Goal: Information Seeking & Learning: Learn about a topic

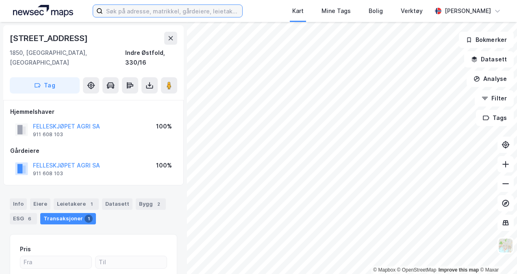
click at [133, 13] on input at bounding box center [172, 11] width 139 height 12
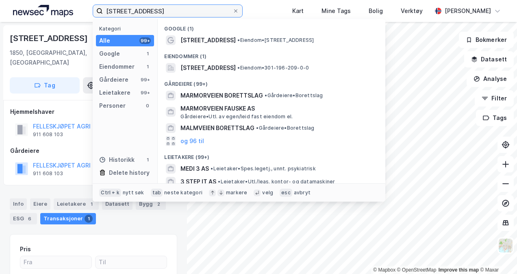
type input "[STREET_ADDRESS]"
click at [126, 72] on div "Kategori Alle 99+ Google 1 Eiendommer 1 Gårdeiere 99+ Leietakere 99+ Personer 0…" at bounding box center [125, 101] width 65 height 164
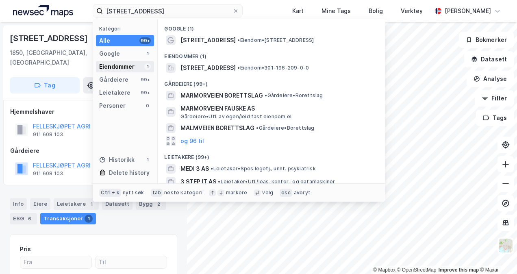
click at [120, 61] on div "Eiendommer 1" at bounding box center [125, 66] width 58 height 11
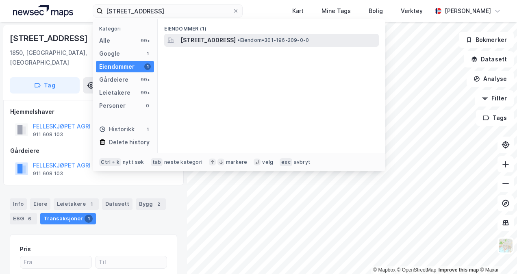
click at [211, 41] on span "[STREET_ADDRESS]" at bounding box center [207, 40] width 55 height 10
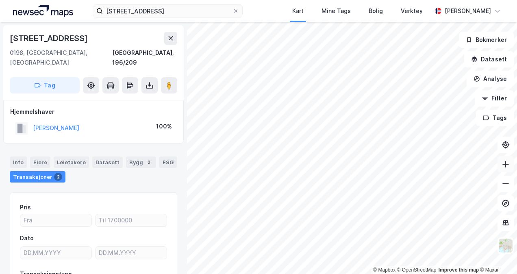
click at [502, 161] on icon at bounding box center [505, 164] width 8 height 8
click at [506, 186] on icon at bounding box center [505, 184] width 8 height 8
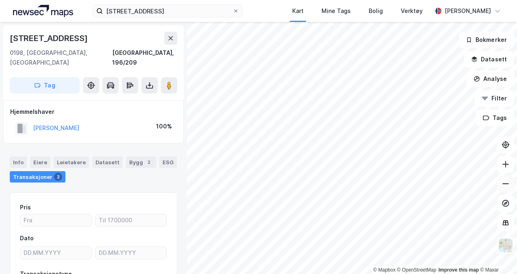
click at [506, 186] on icon at bounding box center [505, 184] width 8 height 8
click at [508, 184] on icon at bounding box center [505, 184] width 8 height 8
click at [16, 156] on div "Info" at bounding box center [18, 161] width 17 height 11
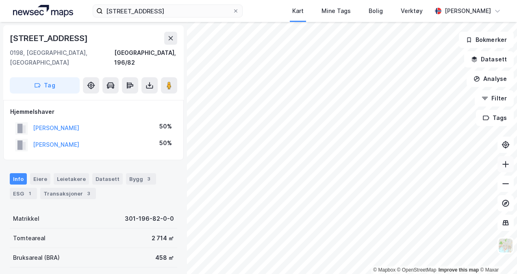
click at [503, 165] on icon at bounding box center [505, 164] width 8 height 8
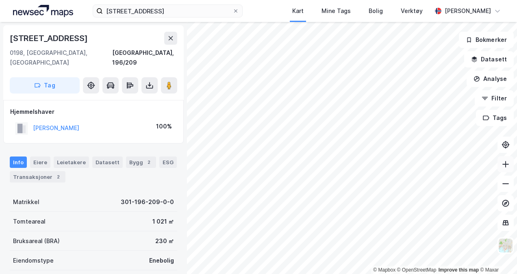
click at [502, 163] on icon at bounding box center [505, 164] width 8 height 8
